Goal: Task Accomplishment & Management: Complete application form

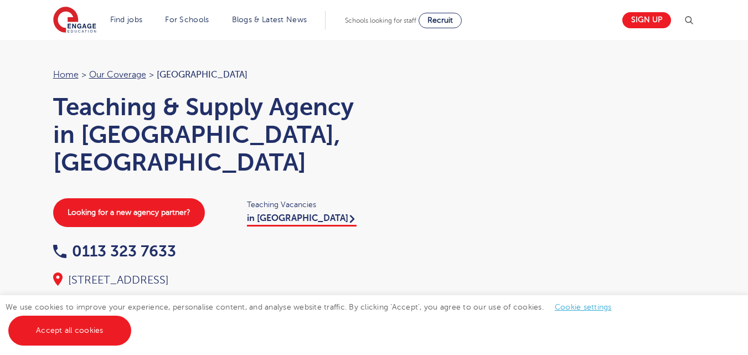
scroll to position [20, 0]
click at [659, 19] on link "Sign up" at bounding box center [646, 20] width 49 height 16
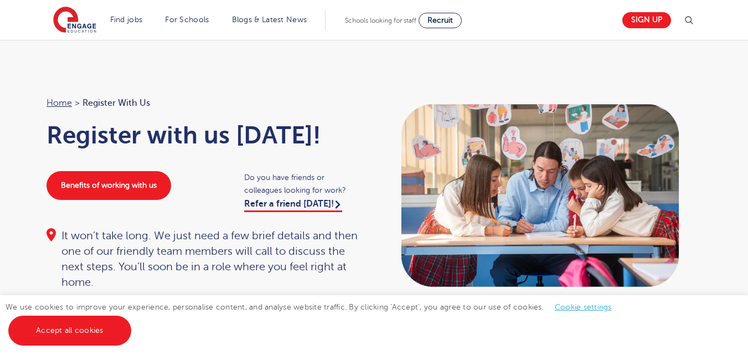
scroll to position [20, 0]
click at [659, 19] on link "Sign up" at bounding box center [646, 20] width 49 height 16
click at [84, 24] on img at bounding box center [74, 21] width 43 height 28
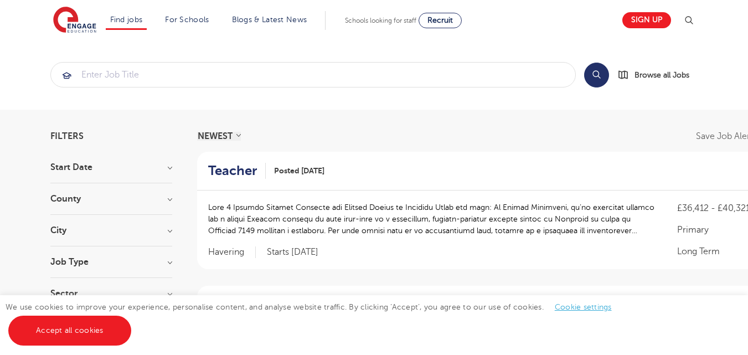
scroll to position [20, 0]
